Goal: Communication & Community: Answer question/provide support

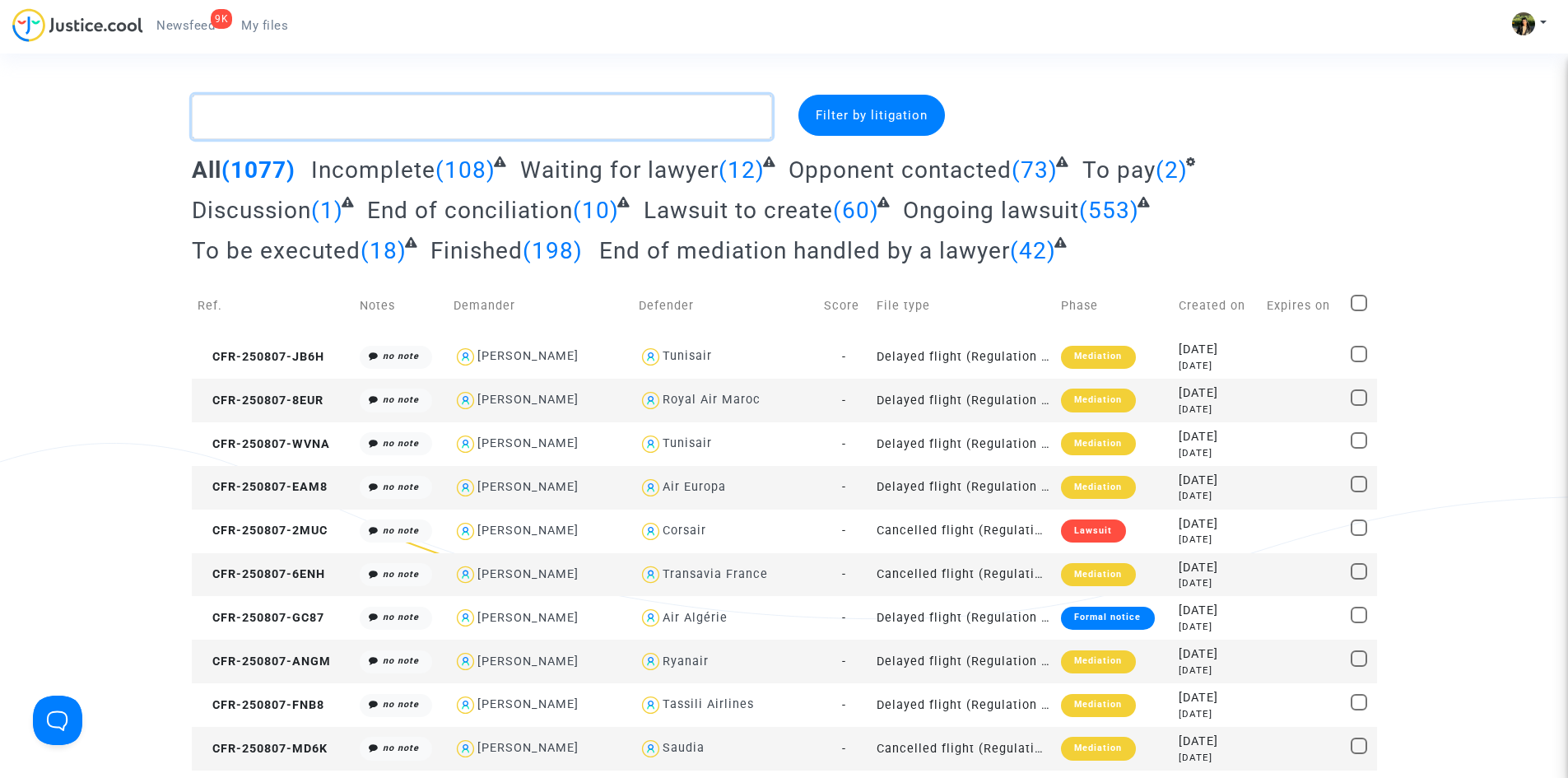
paste textarea "Alliche"
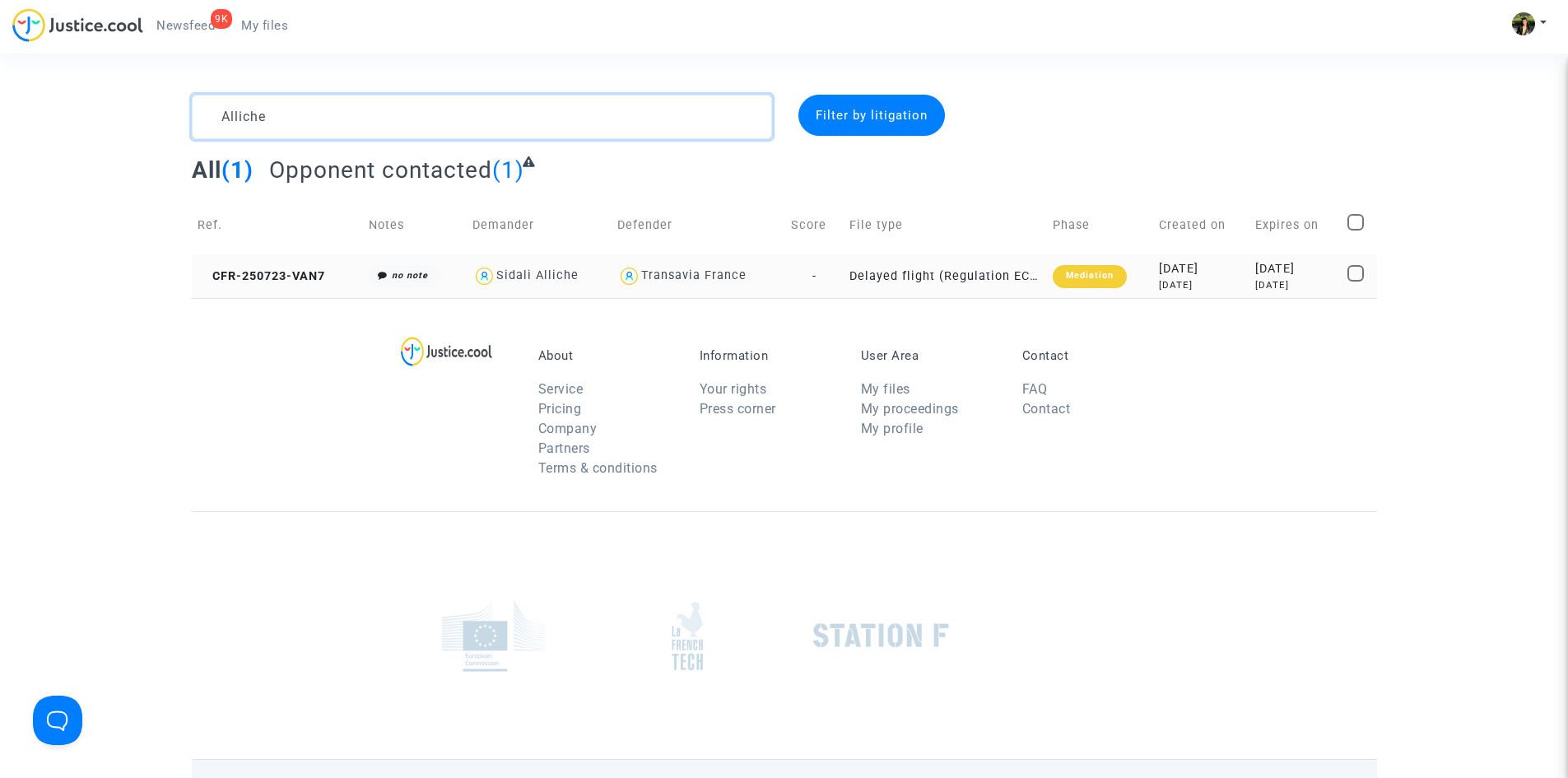
type textarea "Alliche"
click at [977, 276] on td "Delayed flight (Regulation EC 261/2004)" at bounding box center [945, 276] width 204 height 44
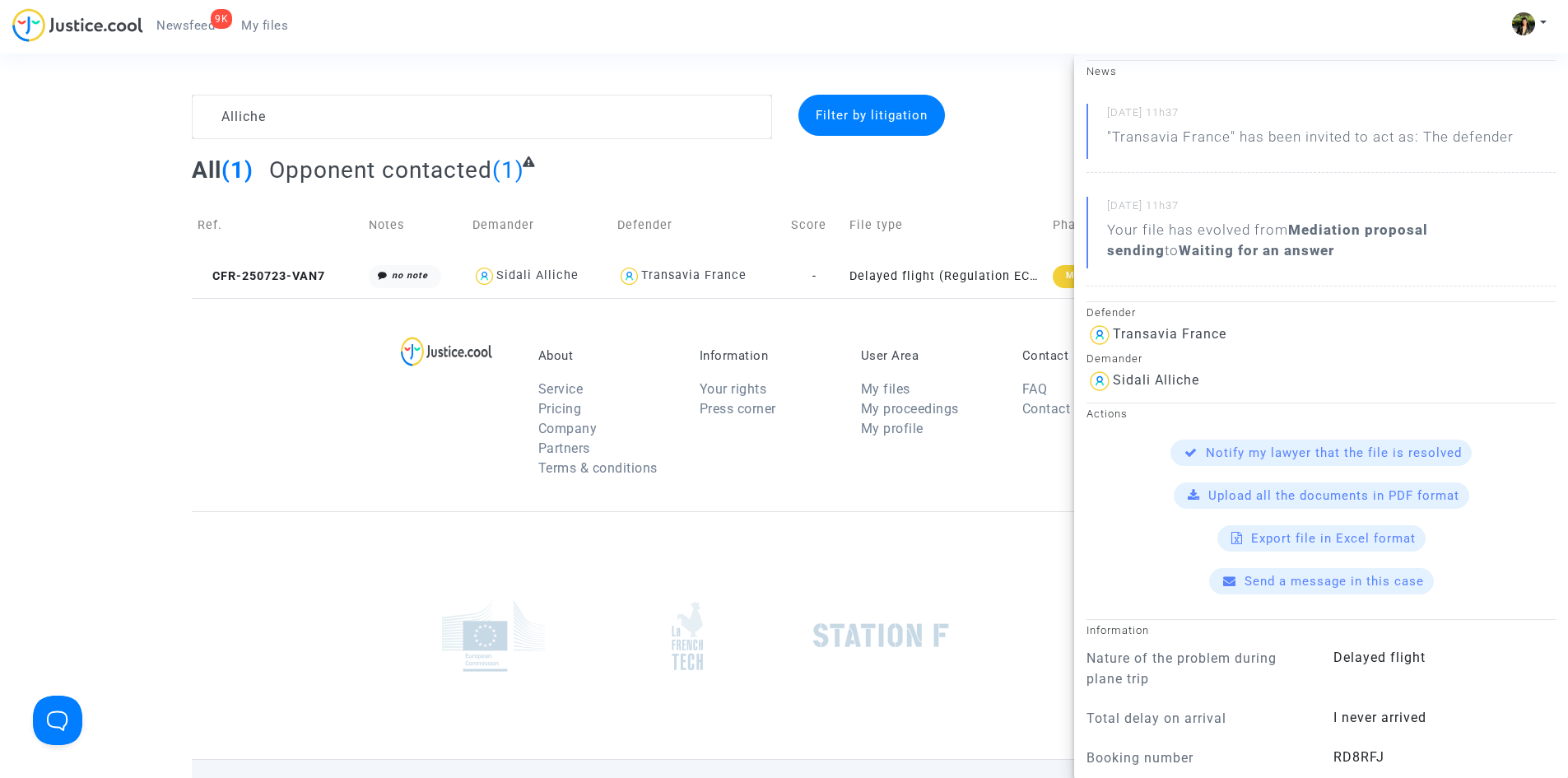
scroll to position [247, 0]
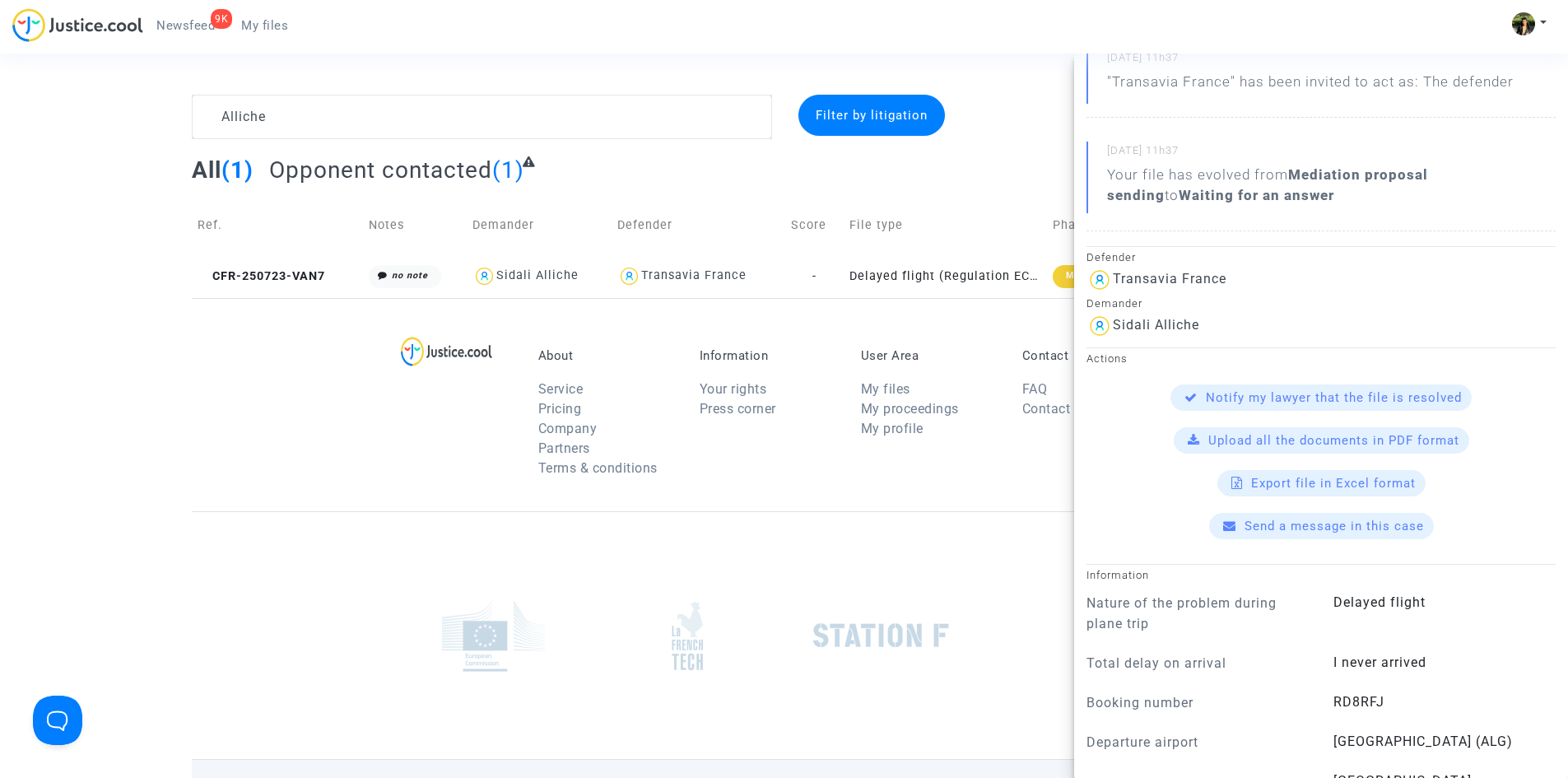
click at [1353, 520] on span "Send a message in this case" at bounding box center [1333, 526] width 179 height 15
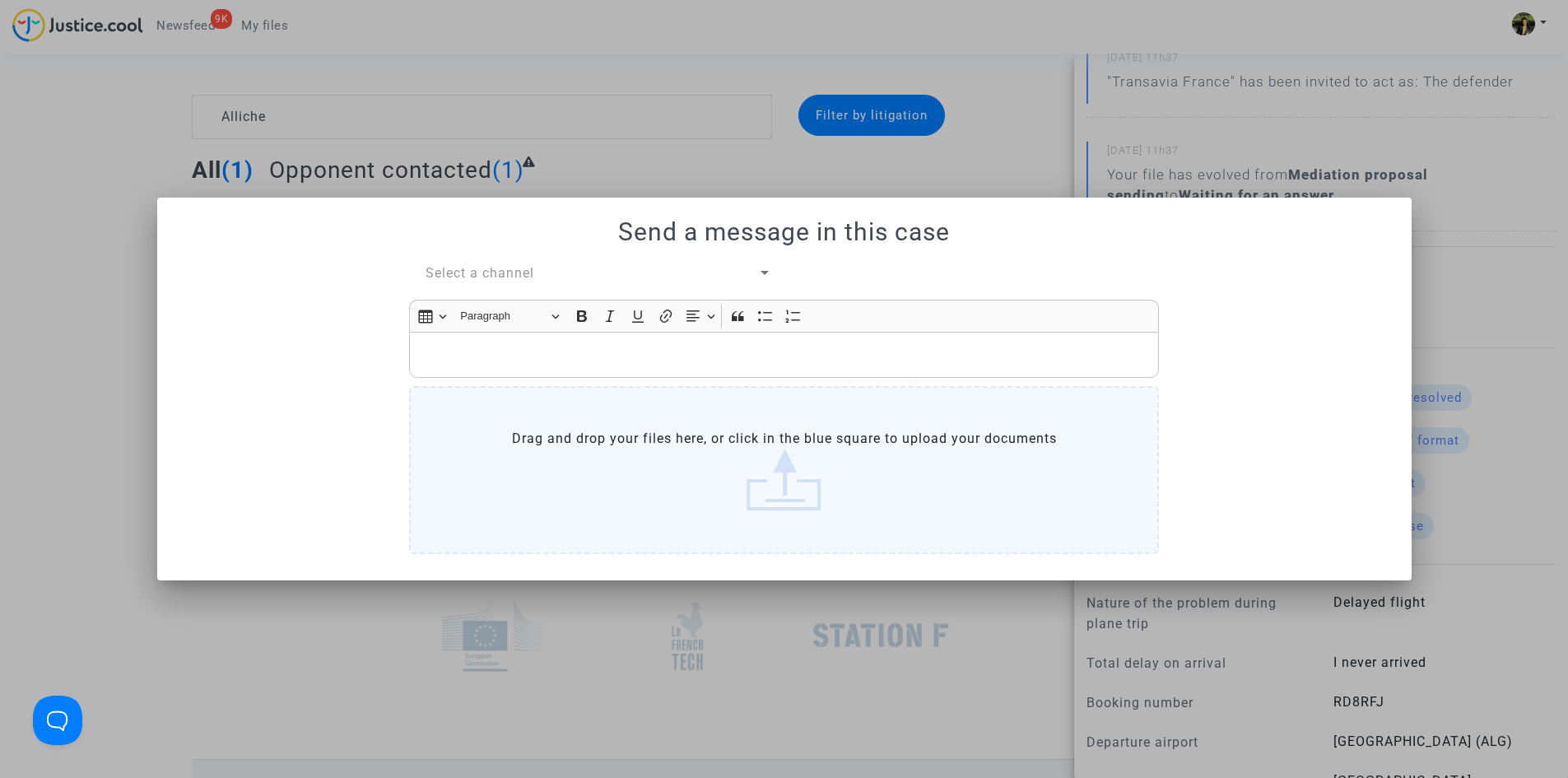
click at [505, 275] on span "Select a channel" at bounding box center [480, 273] width 109 height 16
click at [506, 282] on span "My lawyer & me" at bounding box center [598, 273] width 346 height 40
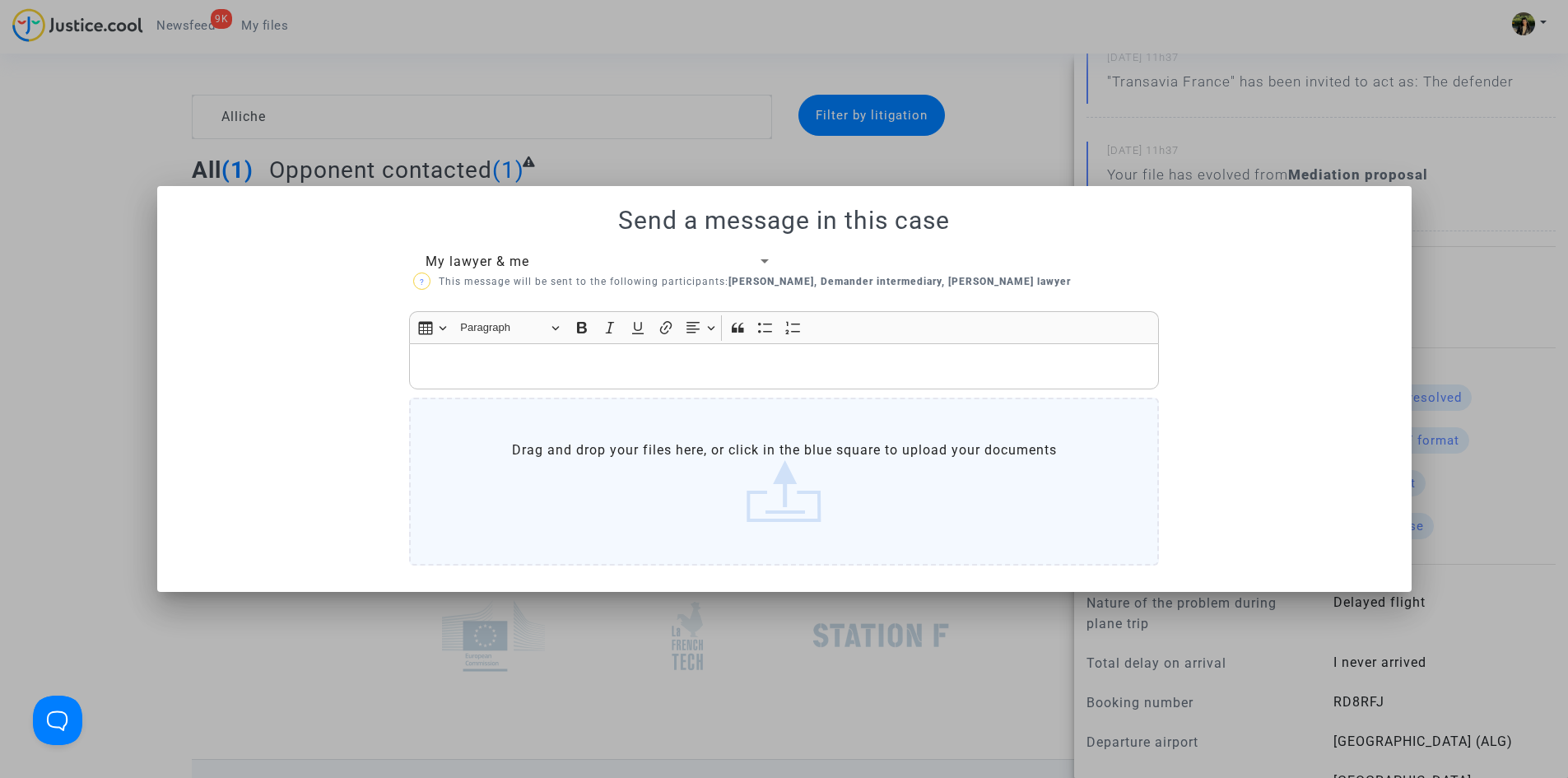
click at [493, 360] on p "Rich Text Editor, main" at bounding box center [784, 367] width 732 height 20
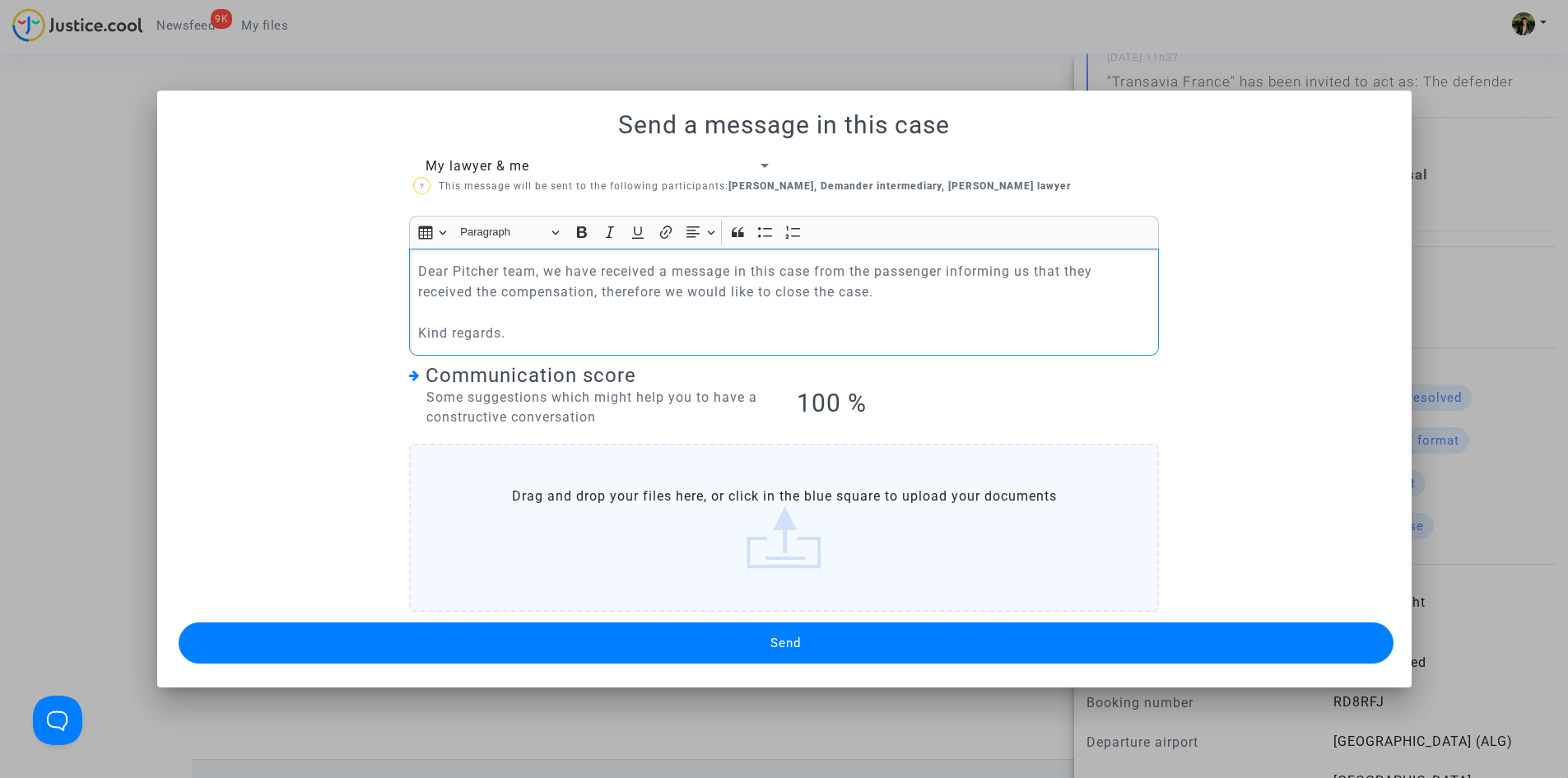
click at [836, 646] on button "Send" at bounding box center [785, 643] width 1215 height 41
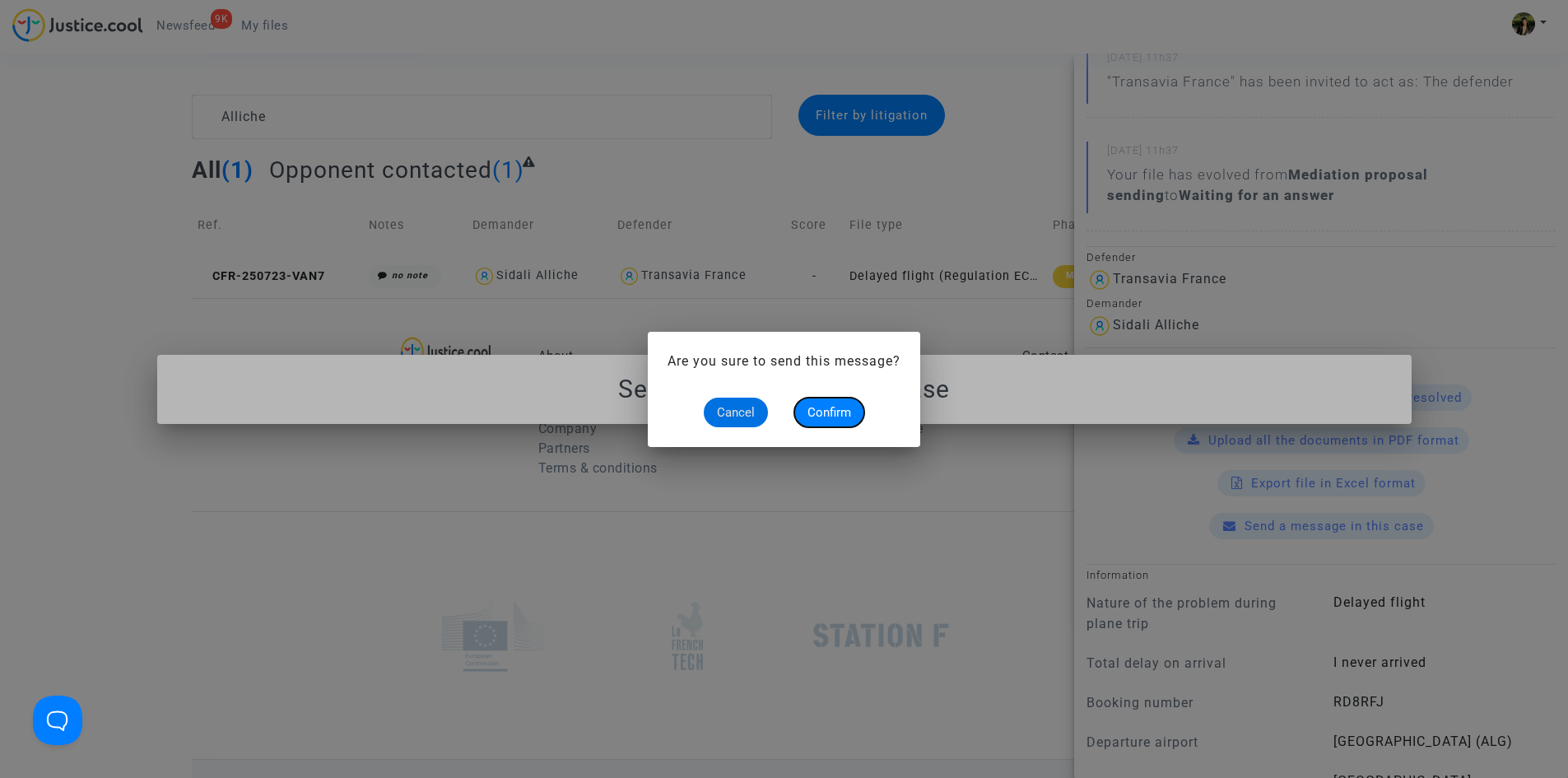
click at [830, 405] on span "Confirm" at bounding box center [829, 412] width 44 height 15
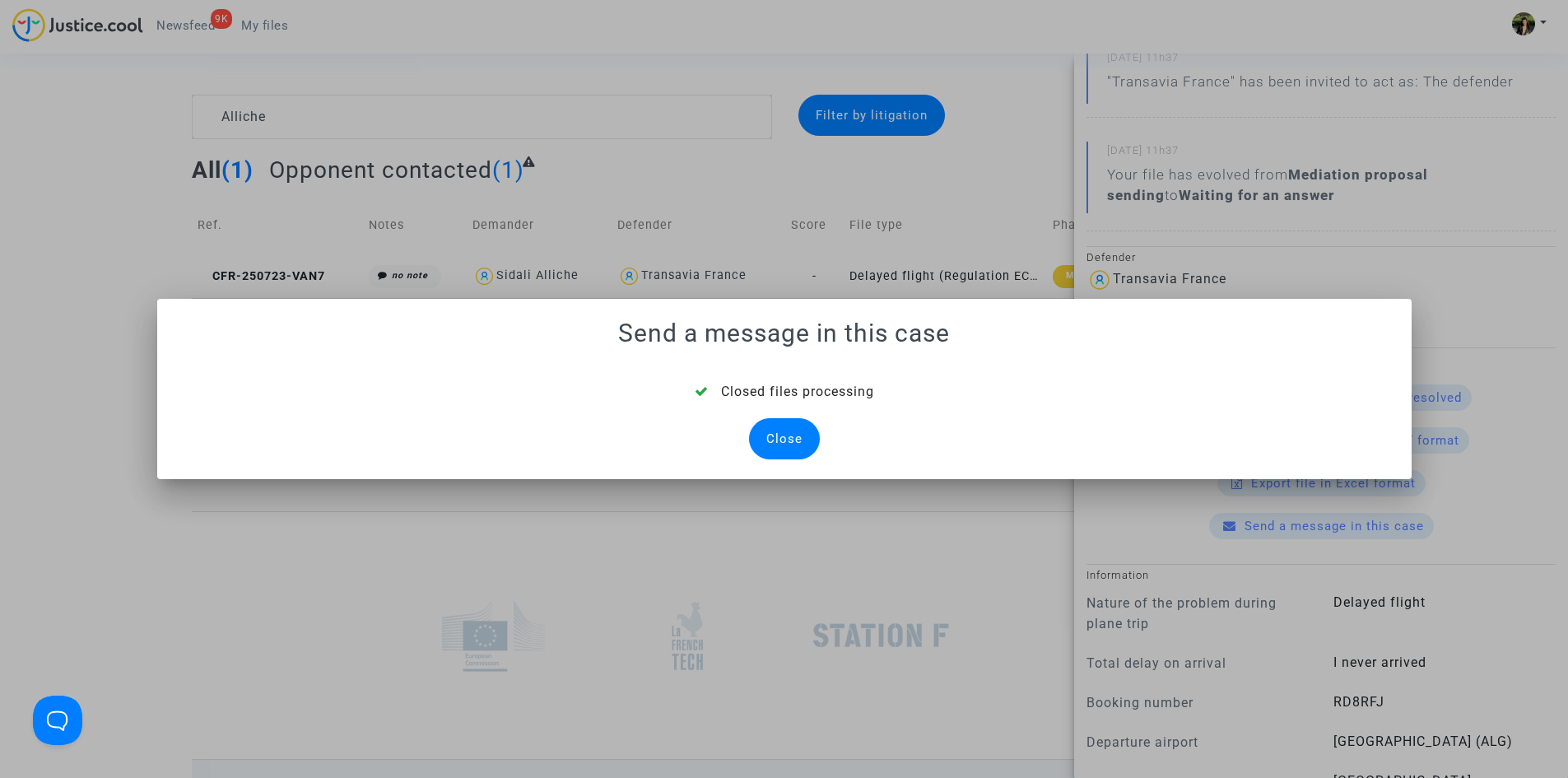
click at [787, 451] on div "Close" at bounding box center [784, 438] width 71 height 41
